Goal: Find specific page/section: Find specific page/section

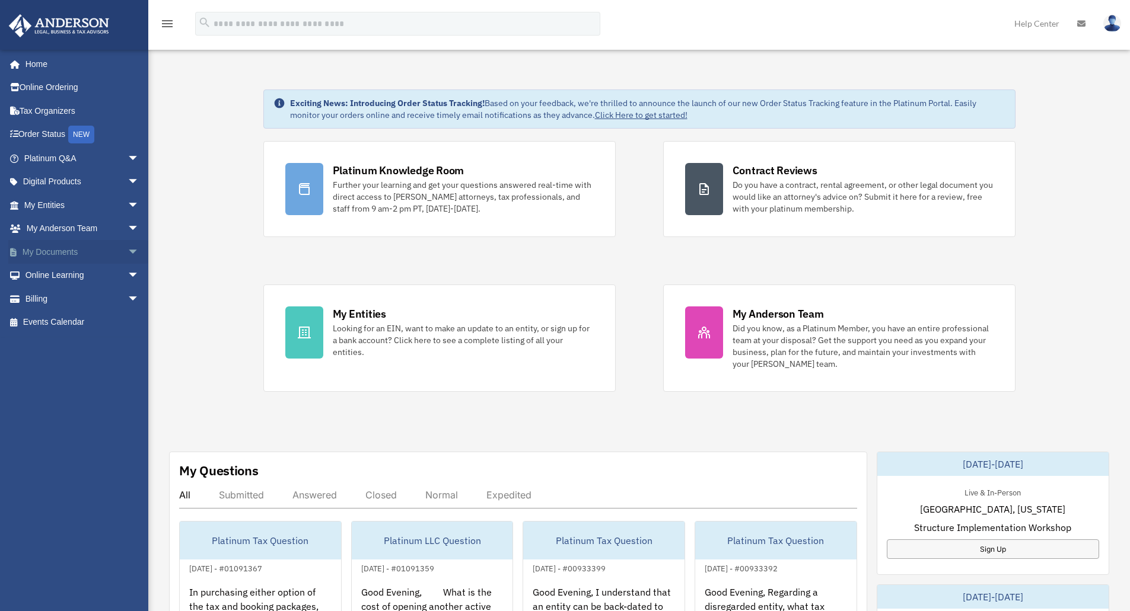
click at [128, 256] on span "arrow_drop_down" at bounding box center [139, 252] width 24 height 24
click at [50, 277] on link "Box" at bounding box center [87, 276] width 141 height 24
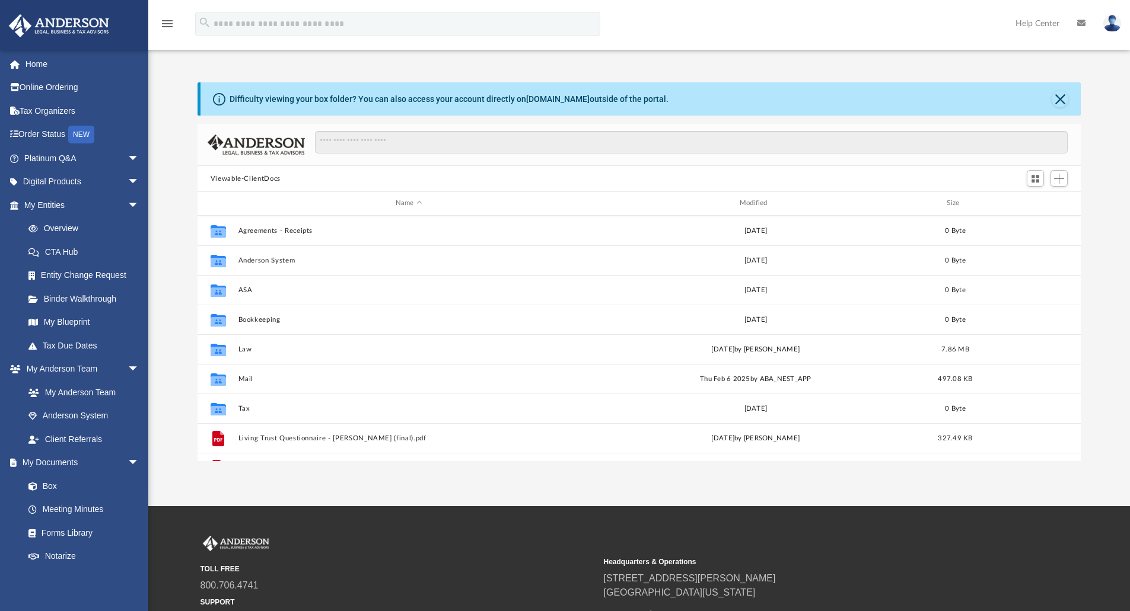
scroll to position [261, 874]
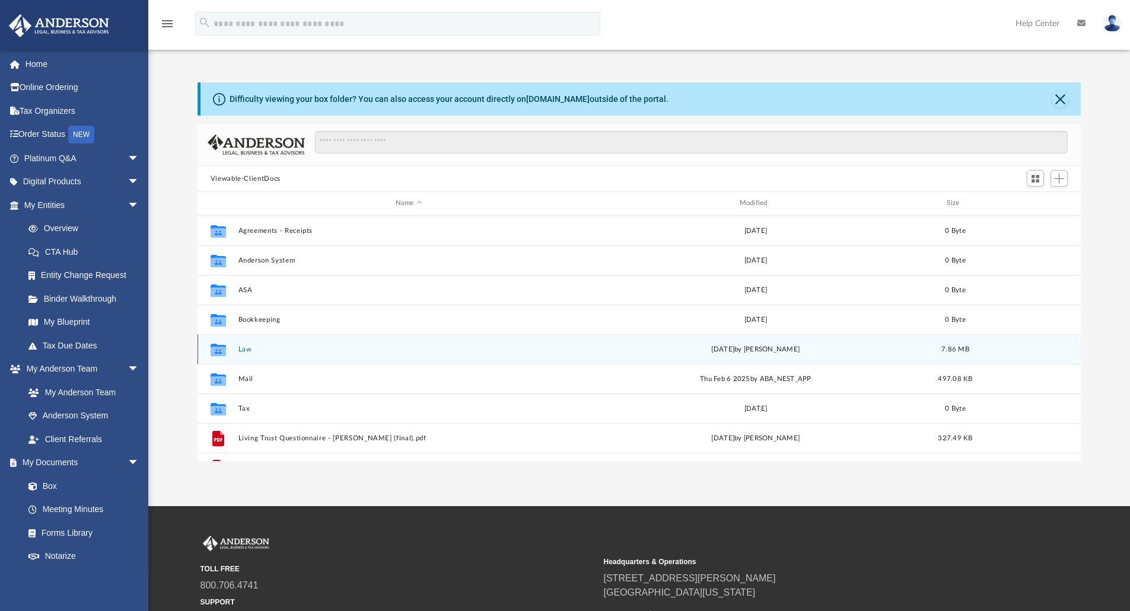
click at [238, 348] on button "Law" at bounding box center [409, 350] width 342 height 8
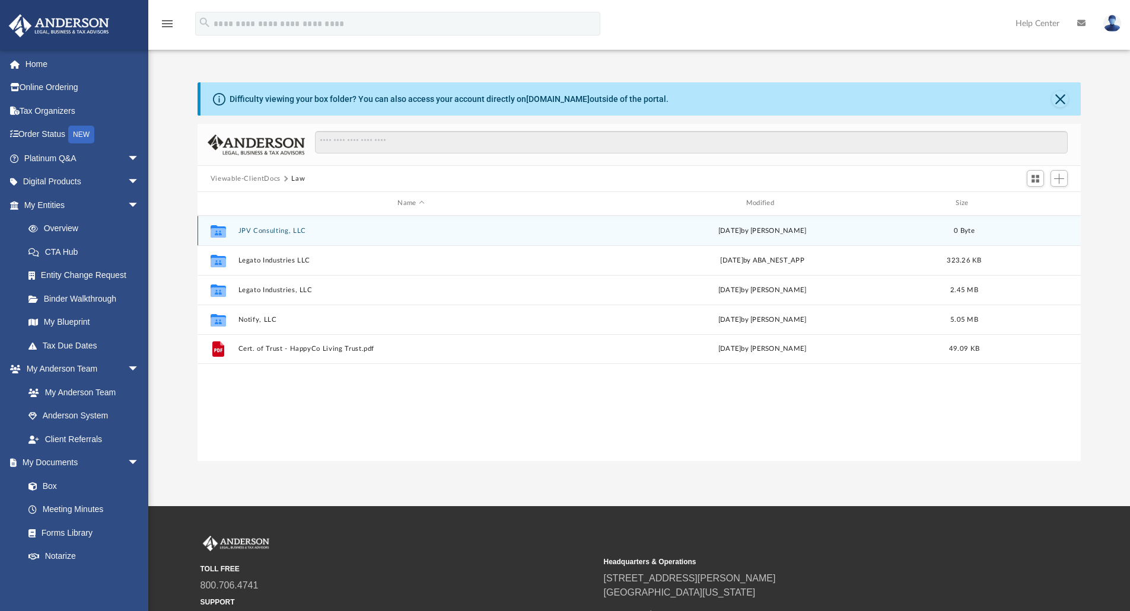
click at [280, 232] on button "JPV Consulting, LLC" at bounding box center [411, 231] width 346 height 8
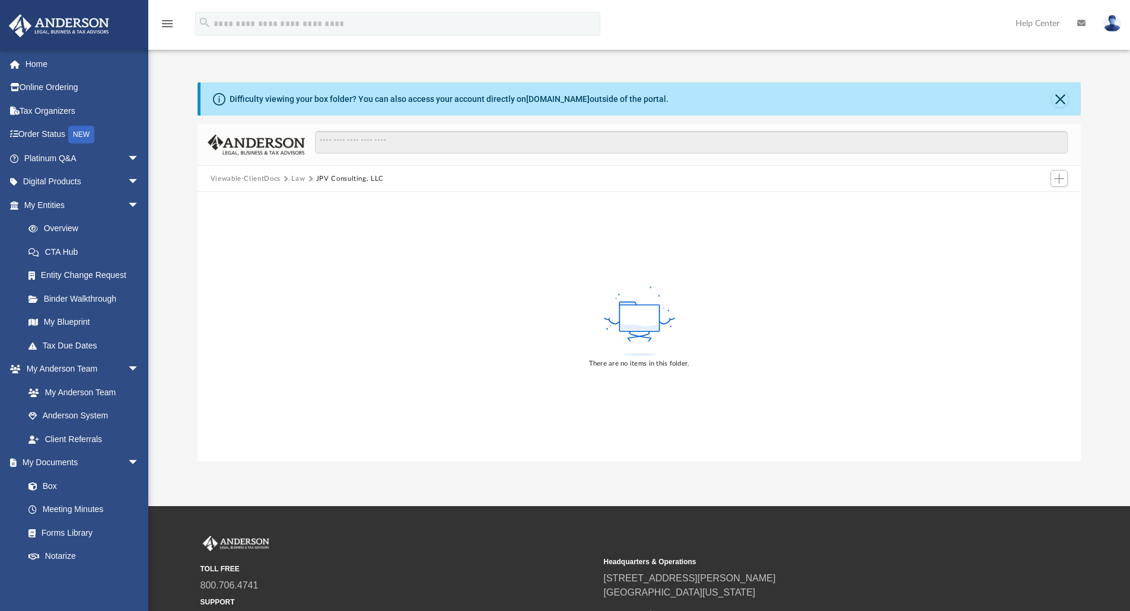
click at [299, 176] on button "Law" at bounding box center [298, 179] width 14 height 11
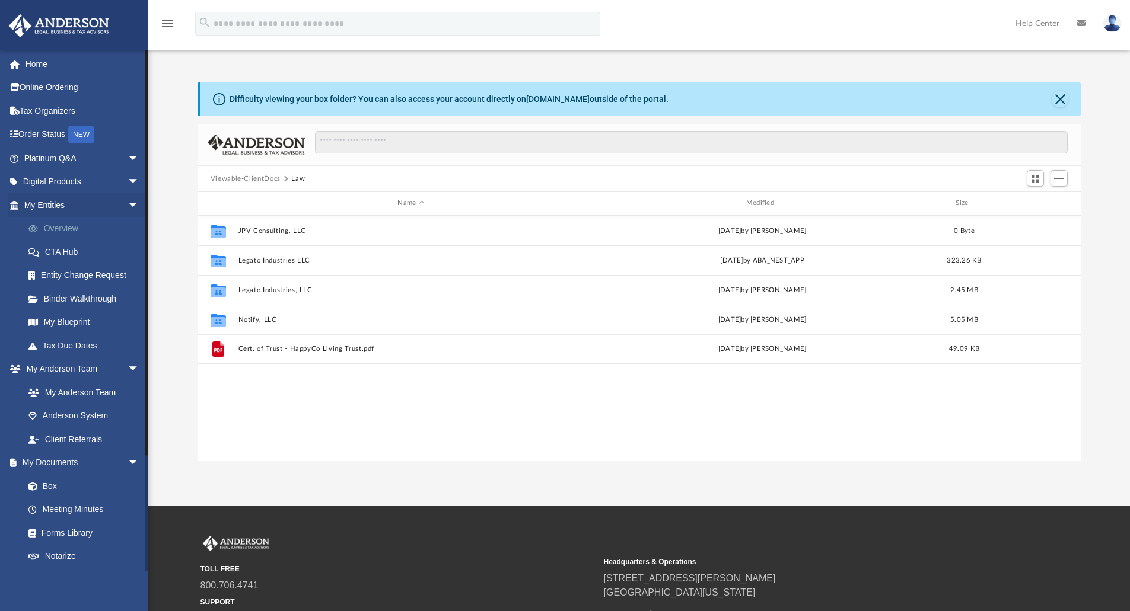
click at [70, 227] on link "Overview" at bounding box center [87, 229] width 141 height 24
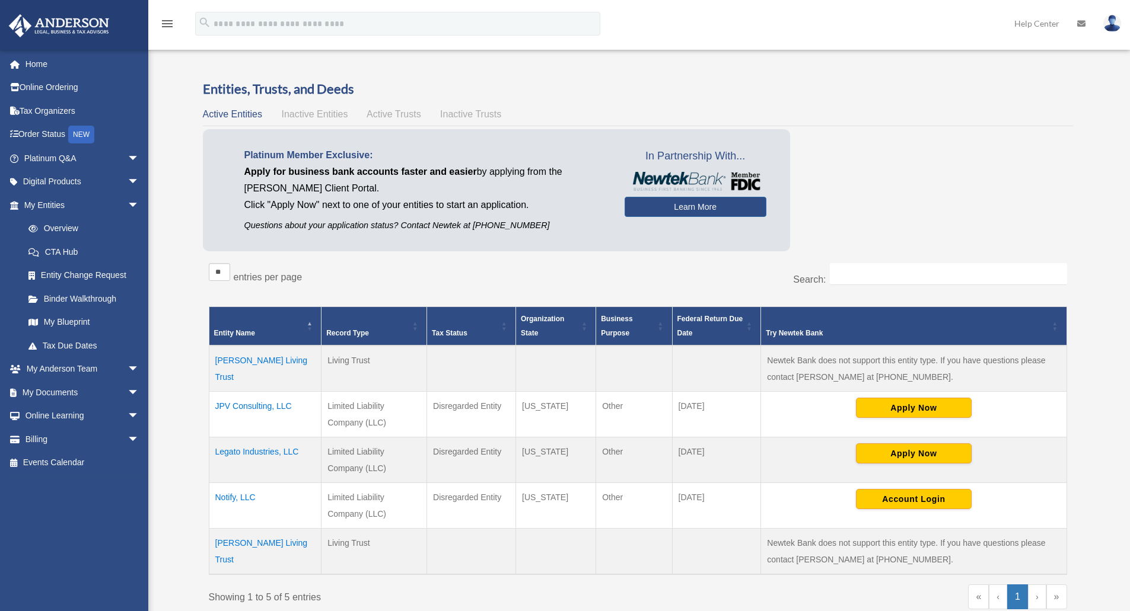
click at [261, 409] on td "JPV Consulting, LLC" at bounding box center [265, 415] width 113 height 46
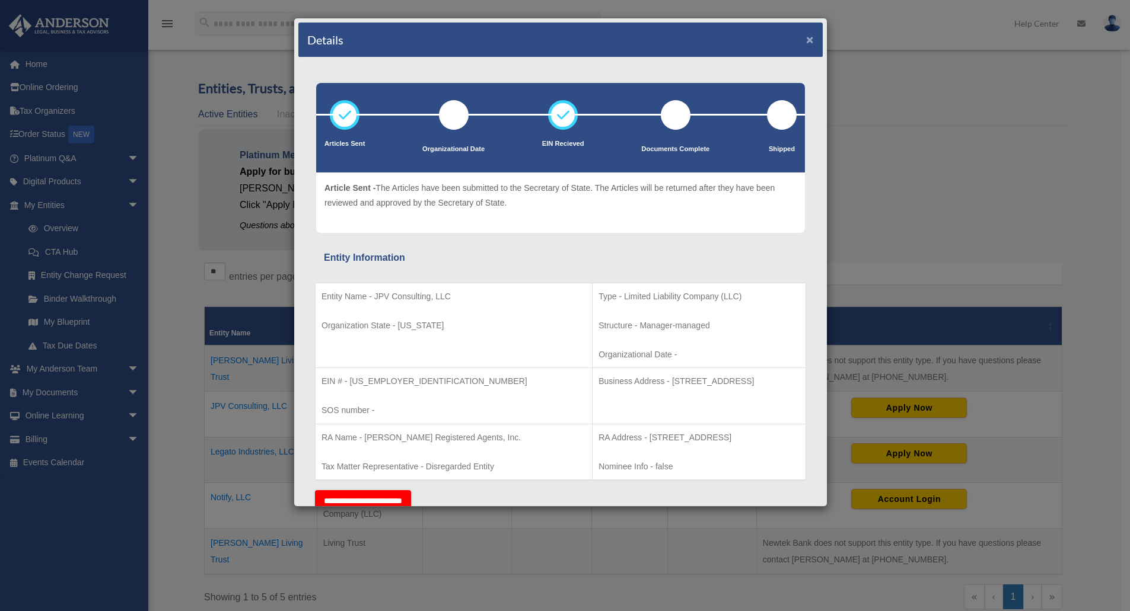
click at [806, 36] on button "×" at bounding box center [810, 39] width 8 height 12
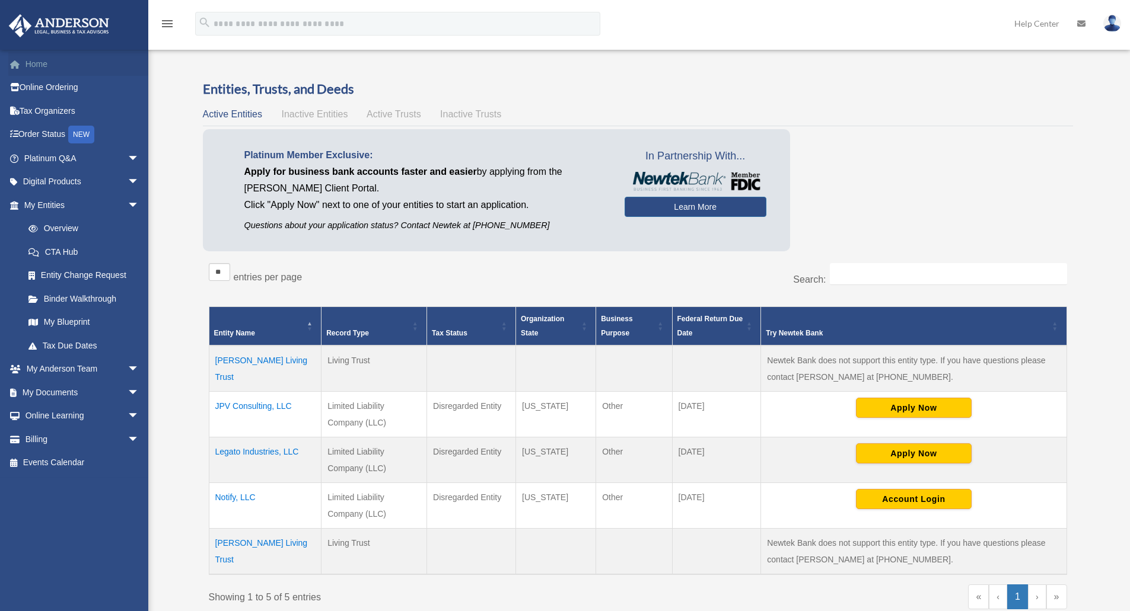
click at [50, 60] on link "Home" at bounding box center [82, 64] width 149 height 24
